Goal: Task Accomplishment & Management: Use online tool/utility

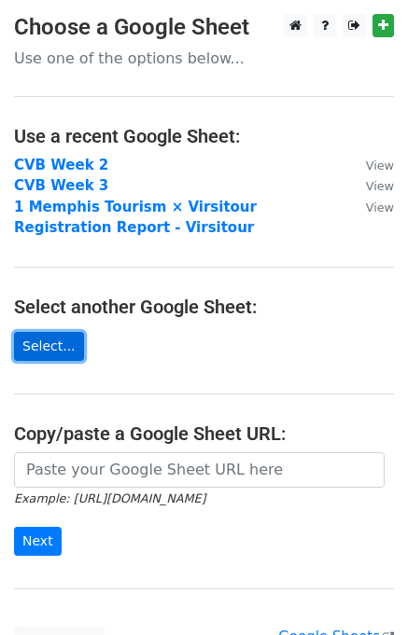
click at [56, 344] on link "Select..." at bounding box center [49, 346] width 70 height 29
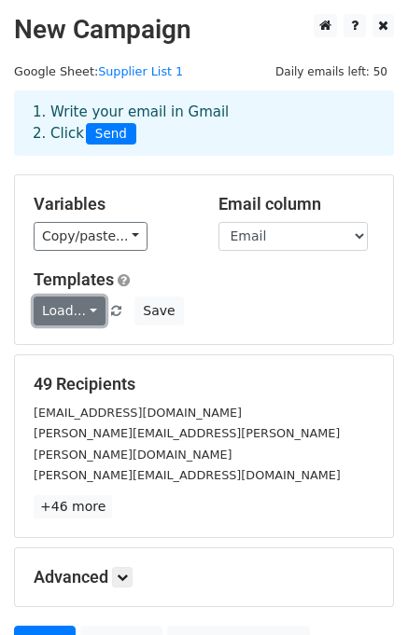
click at [90, 311] on link "Load..." at bounding box center [70, 311] width 72 height 29
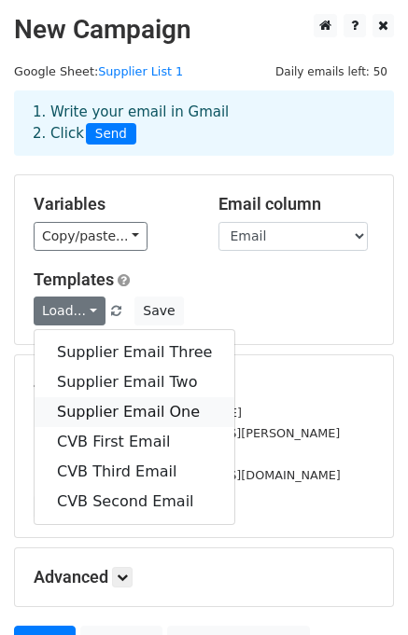
click at [102, 407] on link "Supplier Email One" at bounding box center [135, 412] width 200 height 30
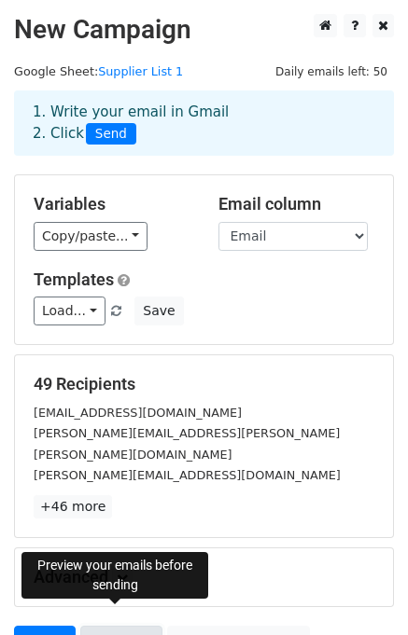
click at [125, 626] on link "Preview" at bounding box center [121, 643] width 82 height 35
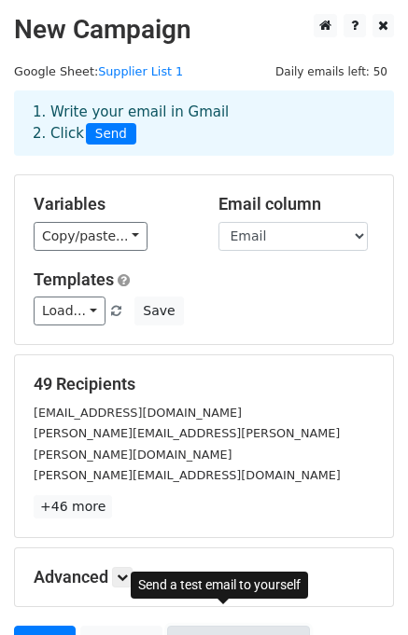
click at [220, 626] on link "Send Test Email" at bounding box center [238, 643] width 142 height 35
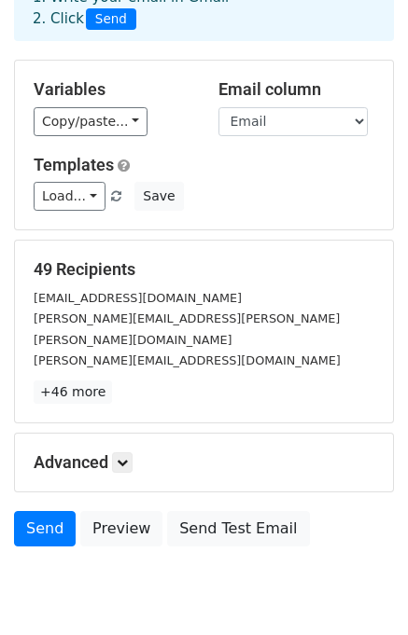
scroll to position [143, 0]
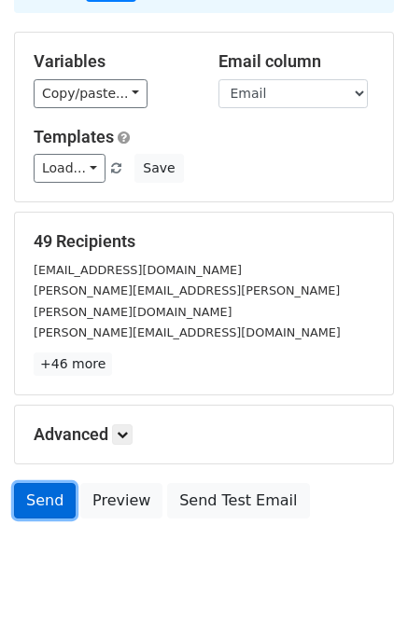
click at [34, 483] on link "Send" at bounding box center [45, 500] width 62 height 35
